Goal: Entertainment & Leisure: Consume media (video, audio)

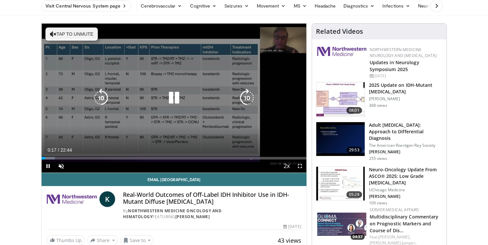
scroll to position [28, 0]
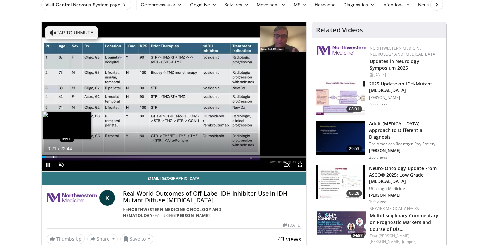
click at [53, 155] on div "Progress Bar" at bounding box center [53, 156] width 1 height 3
click at [62, 155] on div "Progress Bar" at bounding box center [62, 156] width 1 height 3
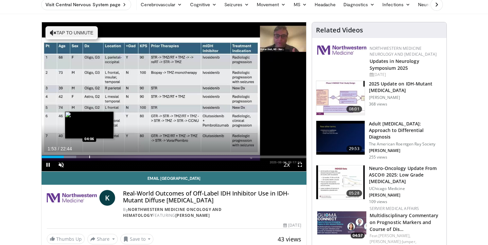
click at [89, 157] on div "Progress Bar" at bounding box center [89, 156] width 1 height 3
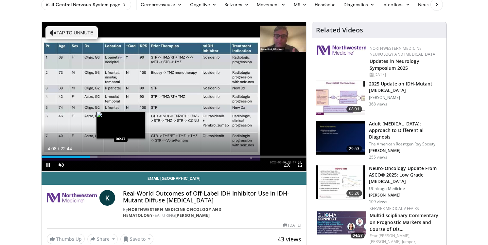
click at [121, 156] on div "Progress Bar" at bounding box center [121, 156] width 1 height 3
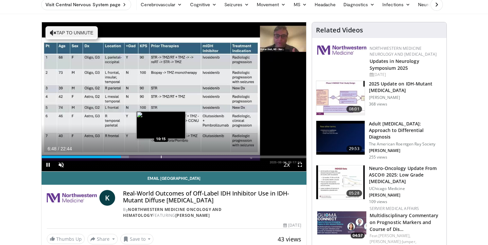
click at [161, 156] on div "Progress Bar" at bounding box center [161, 156] width 1 height 3
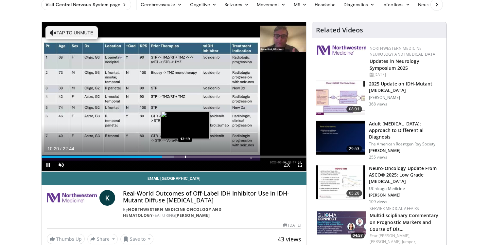
click at [185, 157] on div "Progress Bar" at bounding box center [185, 156] width 1 height 3
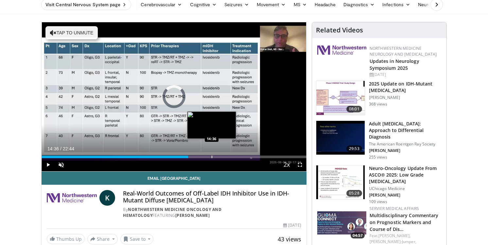
click at [212, 155] on div "Progress Bar" at bounding box center [212, 156] width 1 height 3
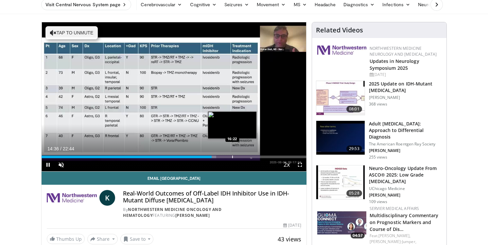
click at [232, 155] on div "Progress Bar" at bounding box center [232, 156] width 1 height 3
click at [246, 154] on div "Loaded : 73.27% 17:33 17:33" at bounding box center [174, 155] width 265 height 6
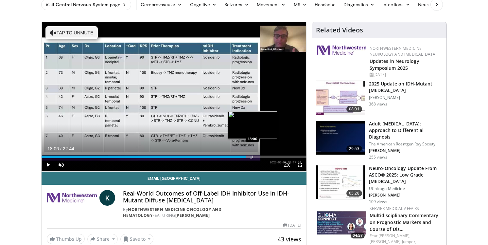
click at [252, 154] on div "Loaded : 79.95% 18:06 18:06" at bounding box center [174, 155] width 265 height 6
click at [263, 156] on div "Progress Bar" at bounding box center [263, 156] width 1 height 3
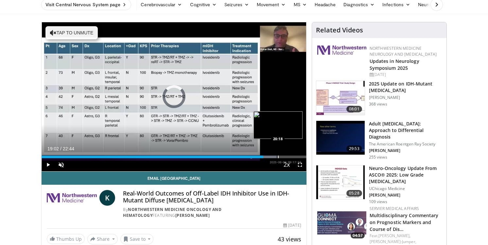
click at [278, 156] on div "Progress Bar" at bounding box center [278, 156] width 1 height 3
